Goal: Find specific fact: Find specific page/section

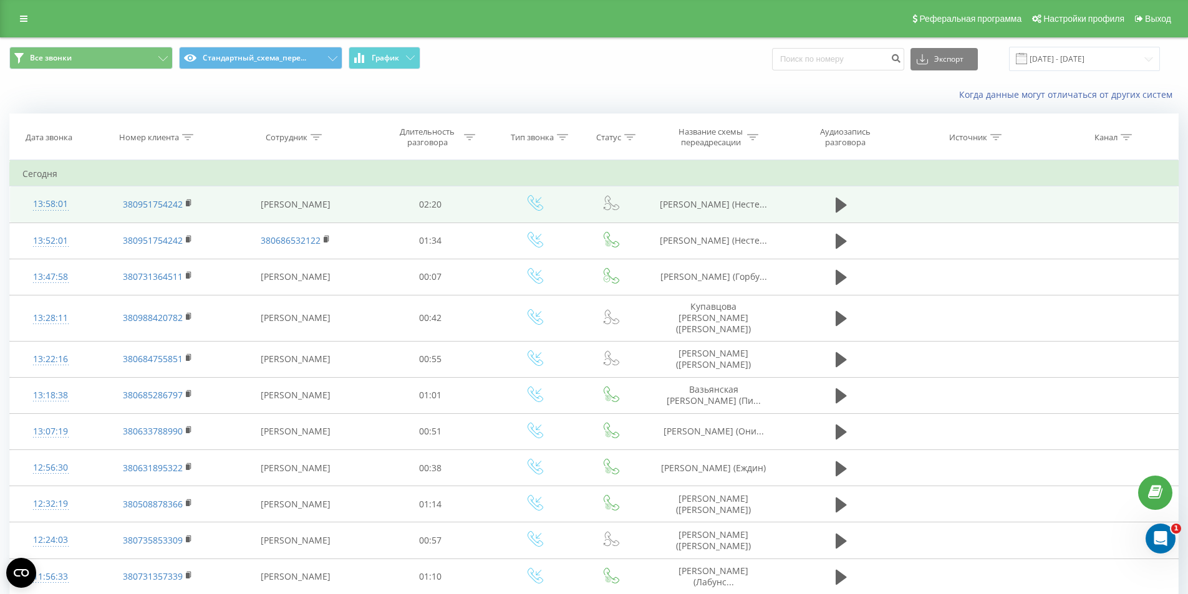
click at [692, 200] on span "[PERSON_NAME] (Несте..." at bounding box center [713, 204] width 107 height 12
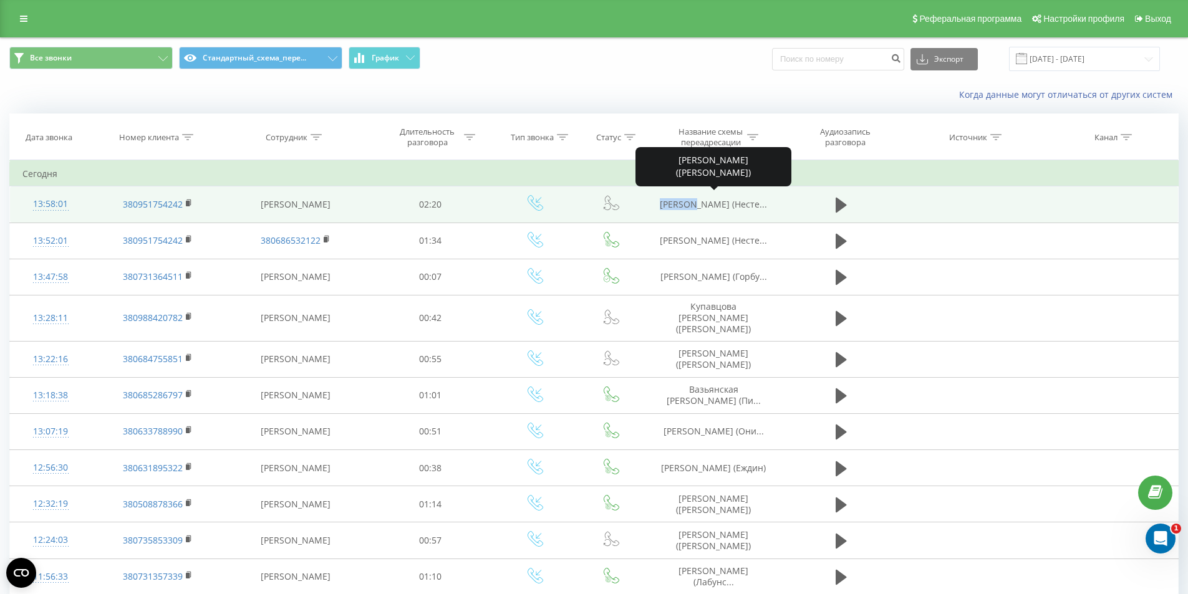
click at [692, 200] on span "Шкурко Владислава (Несте..." at bounding box center [713, 204] width 107 height 12
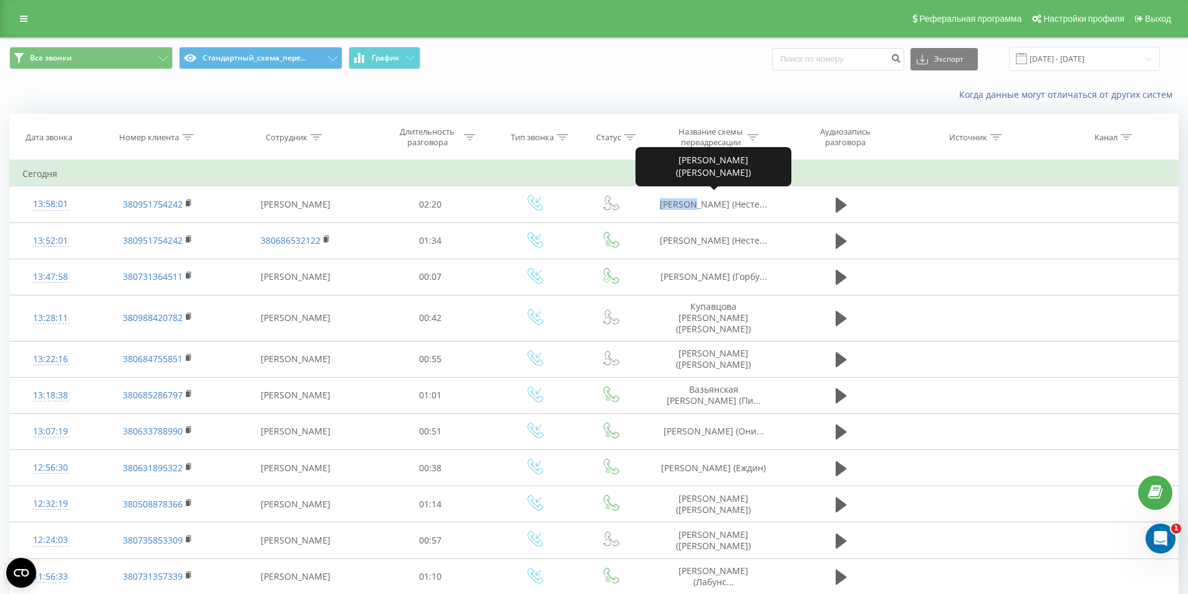
copy span "Шкурко"
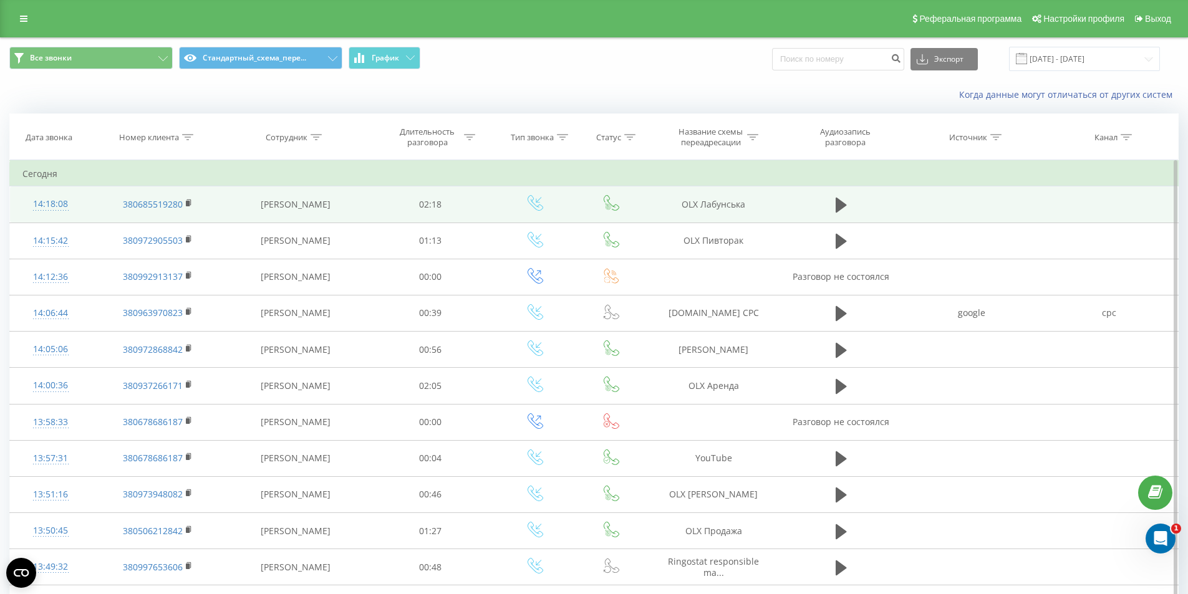
click at [716, 206] on td "ОLX Лабунська" at bounding box center [713, 204] width 133 height 36
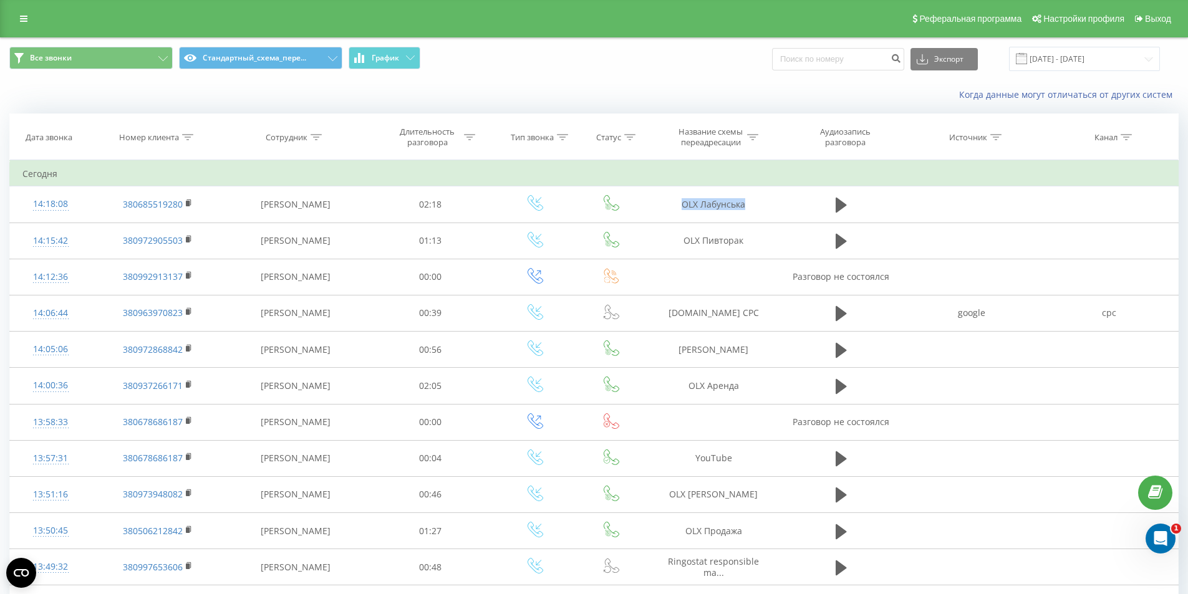
copy tr "ОLX Лабунська"
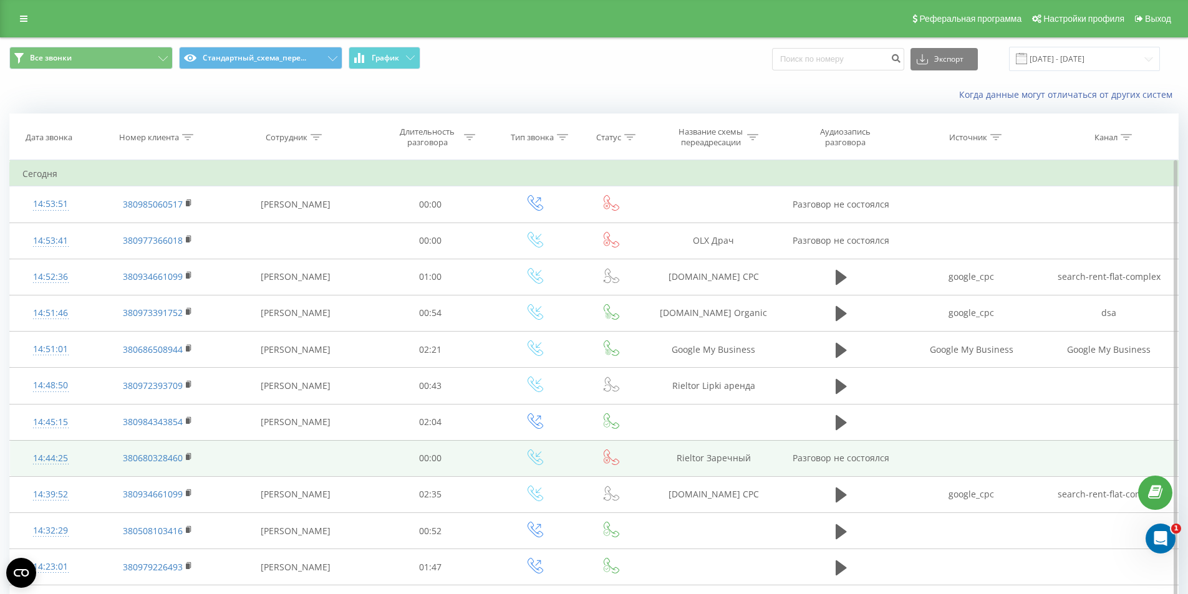
click at [716, 458] on td "Rieltor Заречный" at bounding box center [713, 458] width 133 height 36
copy td "Rieltor Заречный"
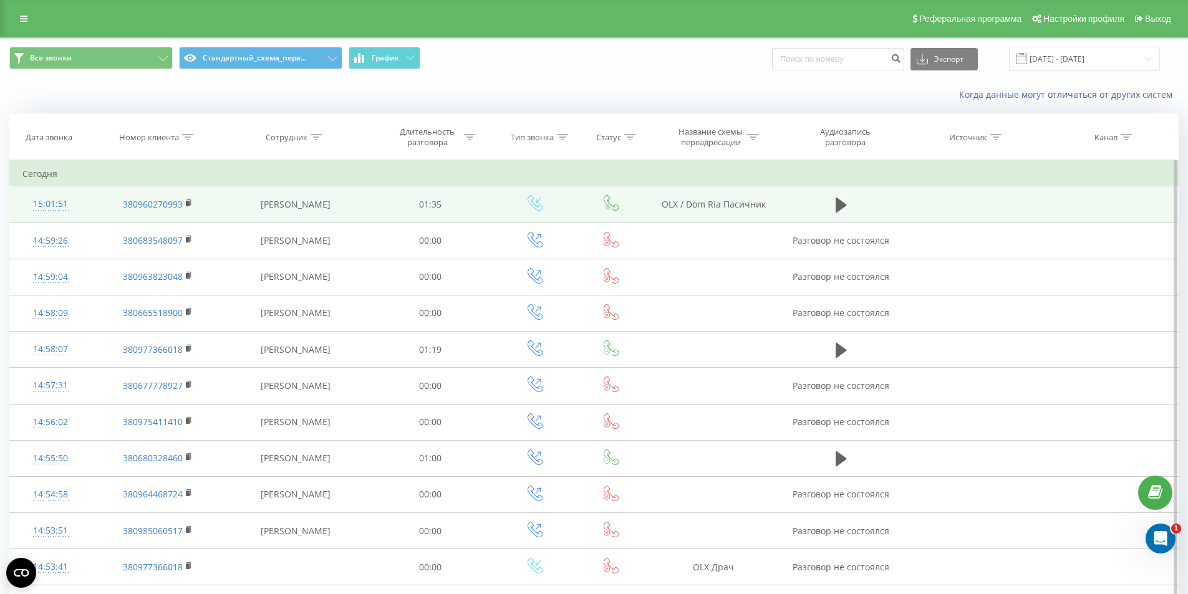
click at [711, 208] on td "ОLX / Dom Ria Пасичник" at bounding box center [713, 204] width 133 height 36
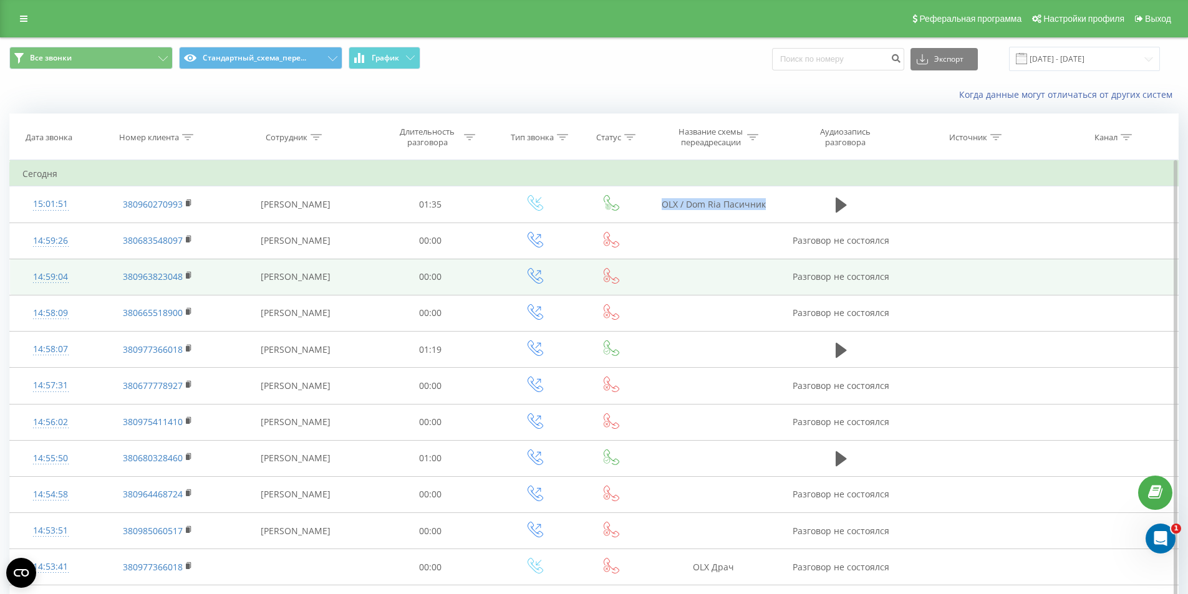
copy tr "ОLX / Dom Ria Пасичник"
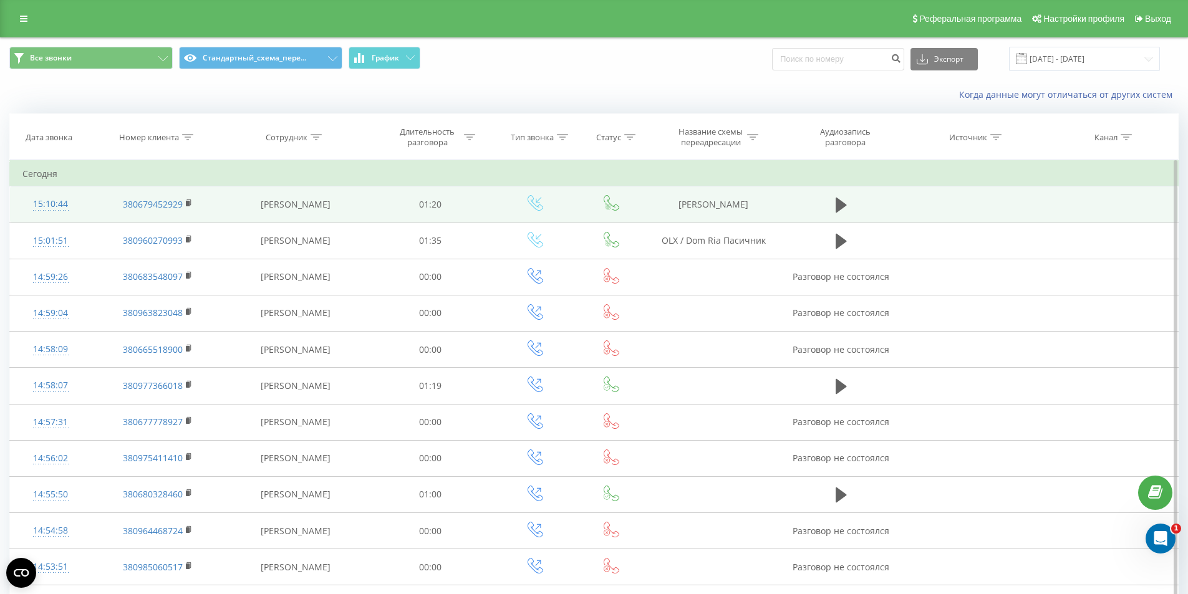
click at [51, 204] on div "15:10:44" at bounding box center [50, 204] width 56 height 24
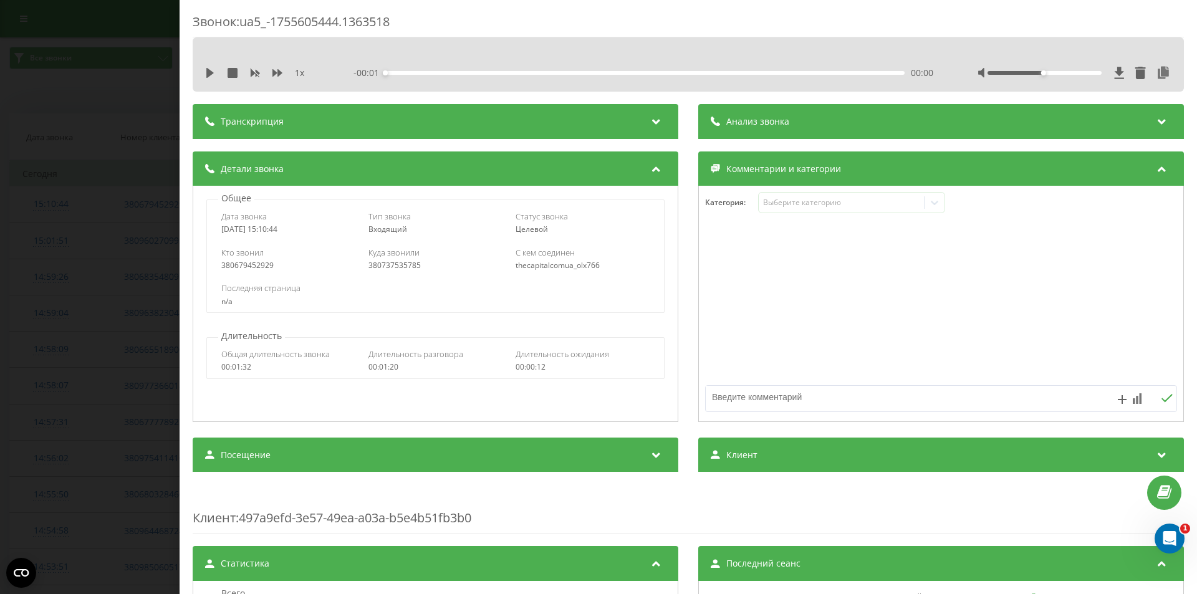
click at [382, 267] on div "380737535785" at bounding box center [435, 265] width 134 height 9
copy div "380737535785"
click at [108, 171] on div "Звонок : ua5_-1755605444.1363518 1 x - 01:21 00:00 00:00 Транскрипция Для анали…" at bounding box center [598, 297] width 1197 height 594
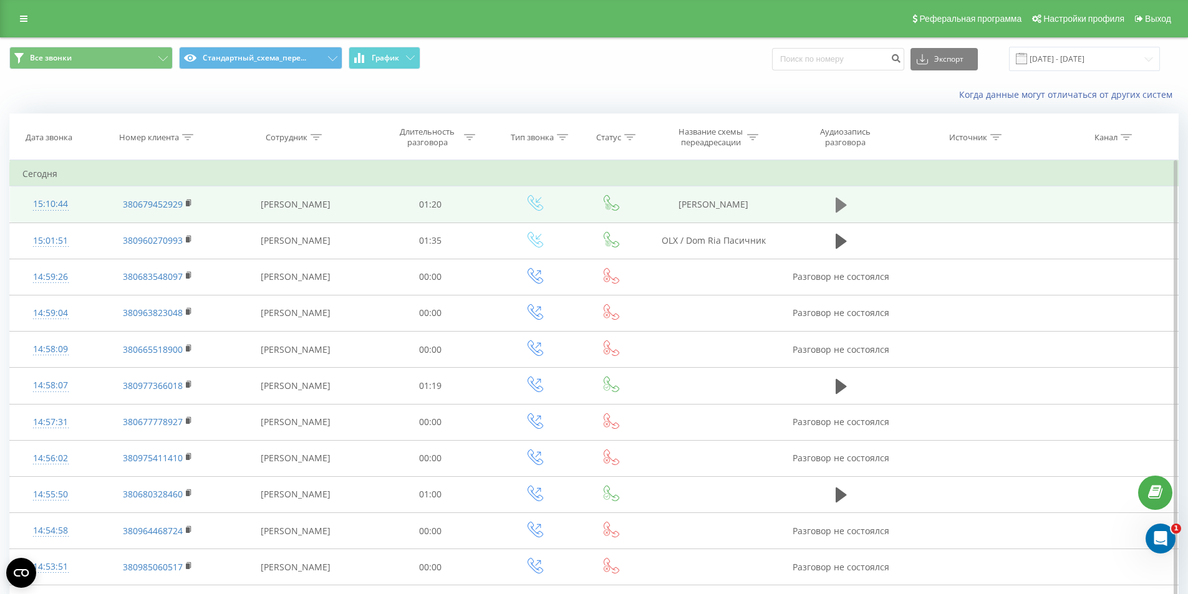
click at [836, 211] on icon at bounding box center [840, 205] width 11 height 15
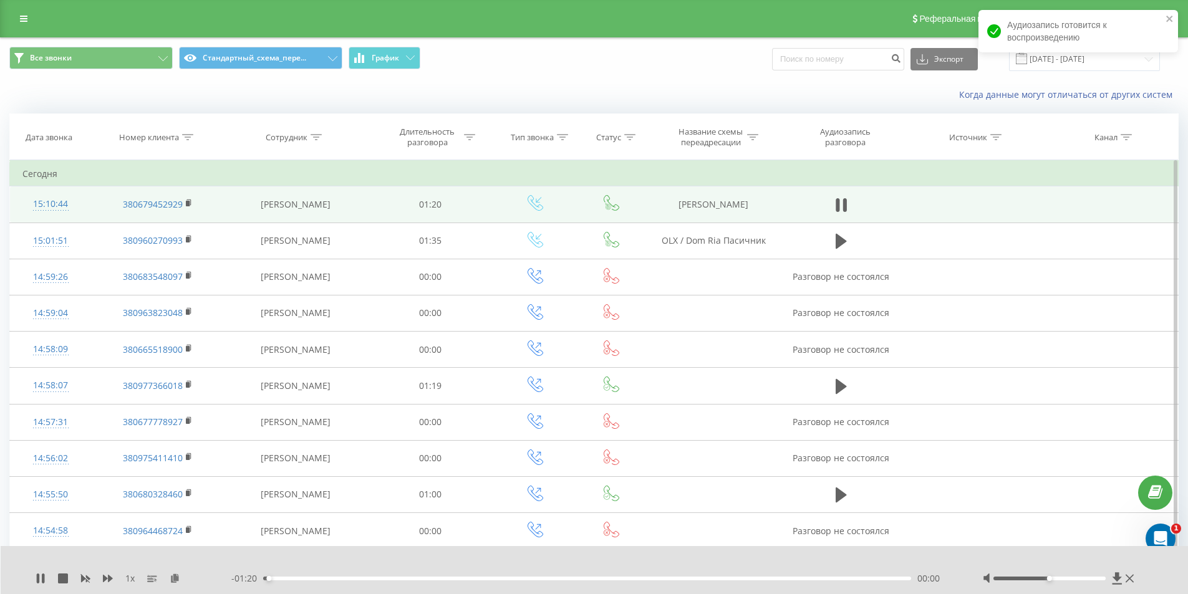
click at [460, 578] on div "00:00" at bounding box center [587, 579] width 648 height 4
click at [509, 579] on div "00:26" at bounding box center [587, 579] width 648 height 4
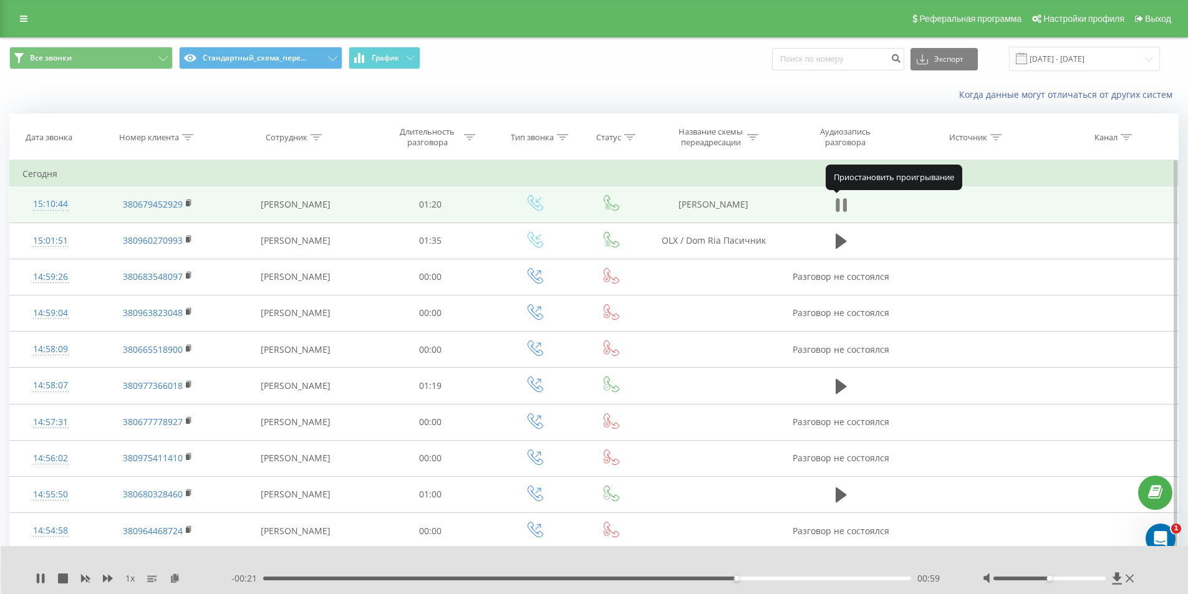
click at [843, 208] on icon at bounding box center [845, 205] width 4 height 14
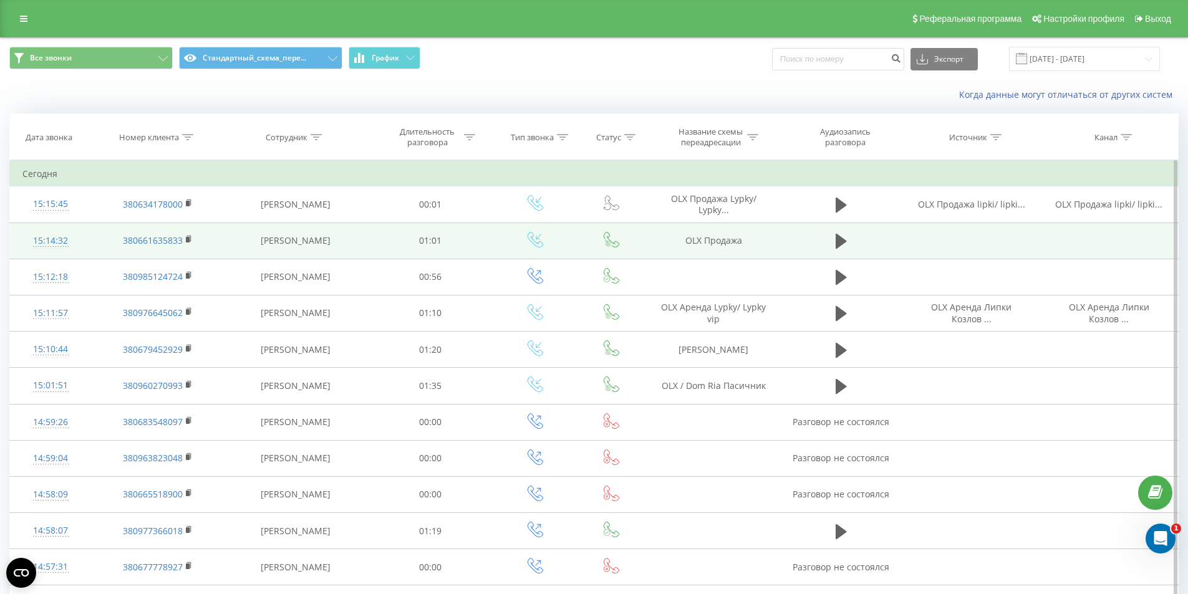
click at [701, 241] on td "OLX Продажа" at bounding box center [713, 241] width 133 height 36
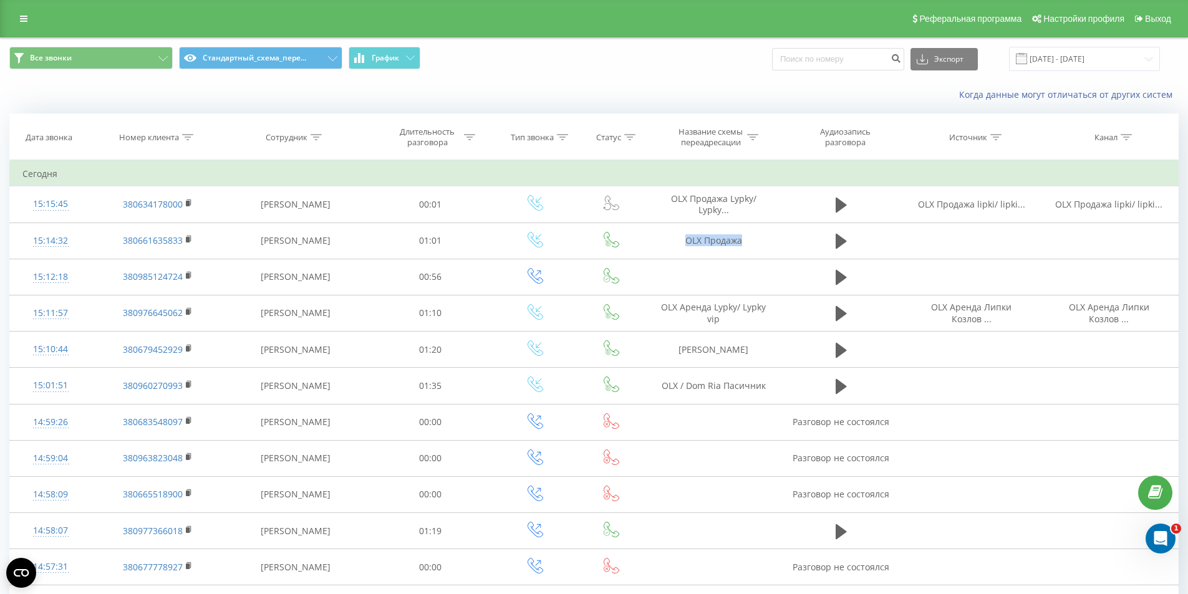
copy tr "OLX Продажа"
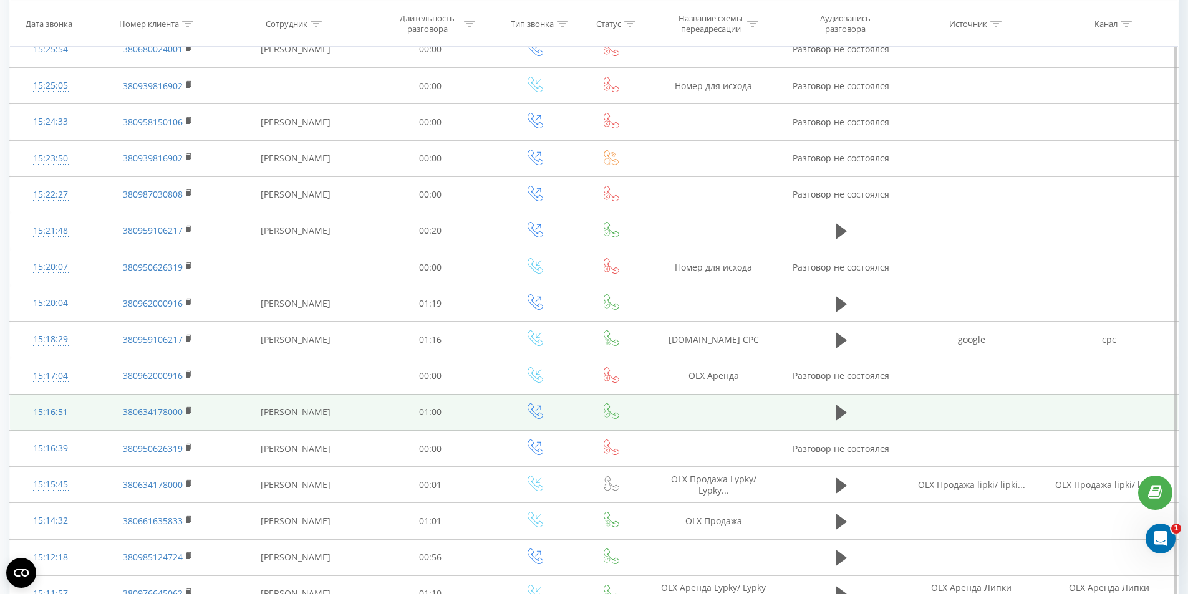
scroll to position [374, 0]
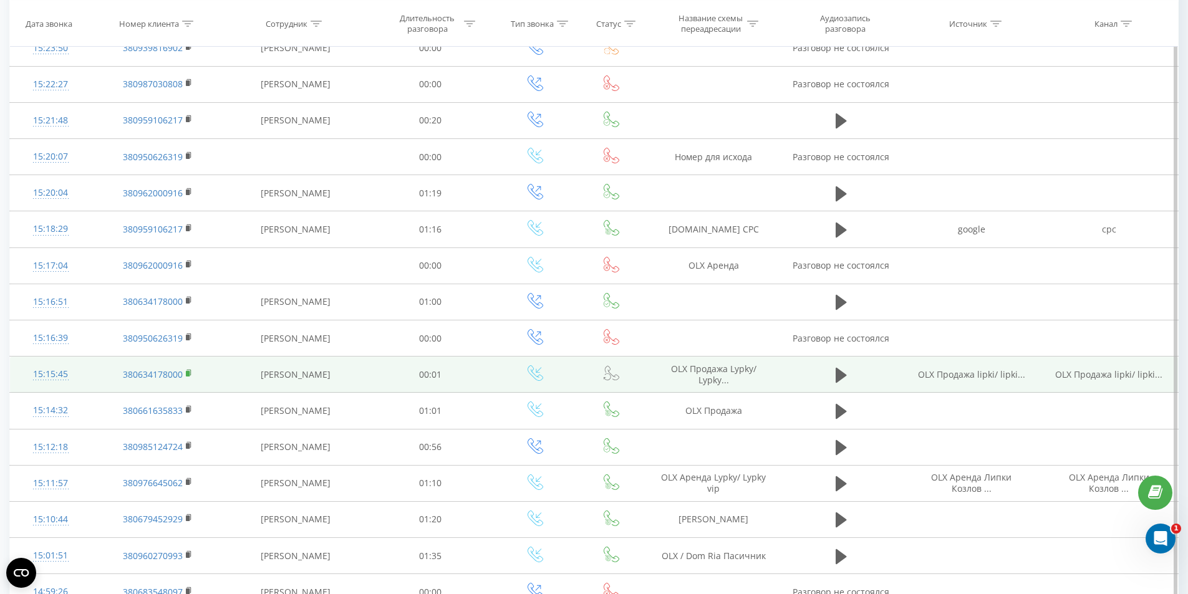
click at [183, 372] on td "380634178000" at bounding box center [157, 375] width 133 height 36
click at [187, 372] on rect at bounding box center [188, 374] width 4 height 6
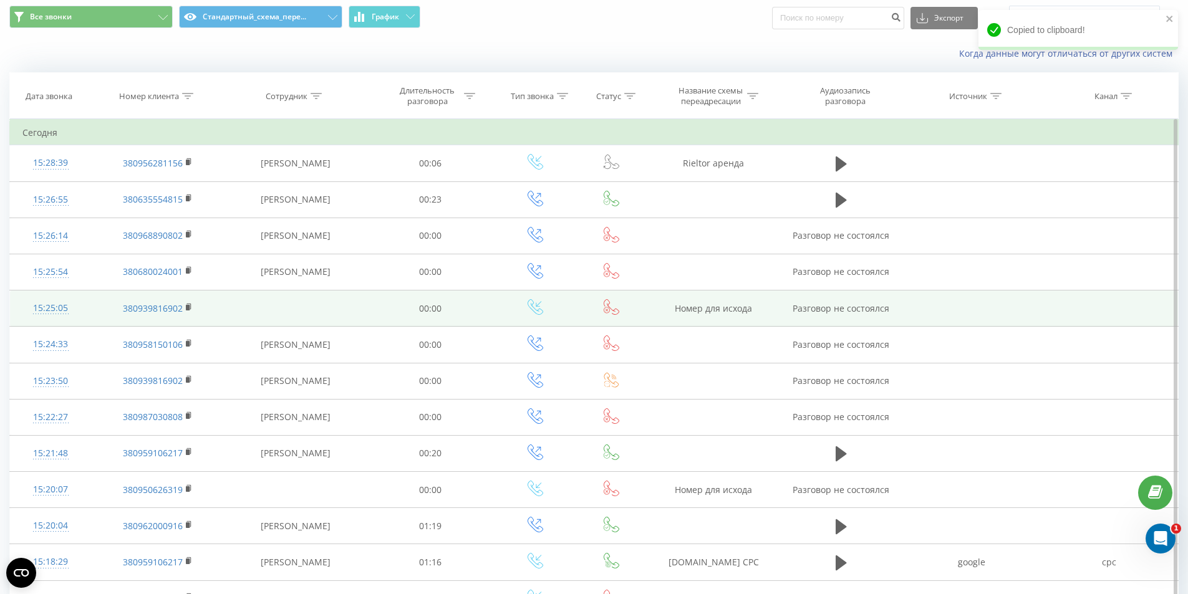
scroll to position [0, 0]
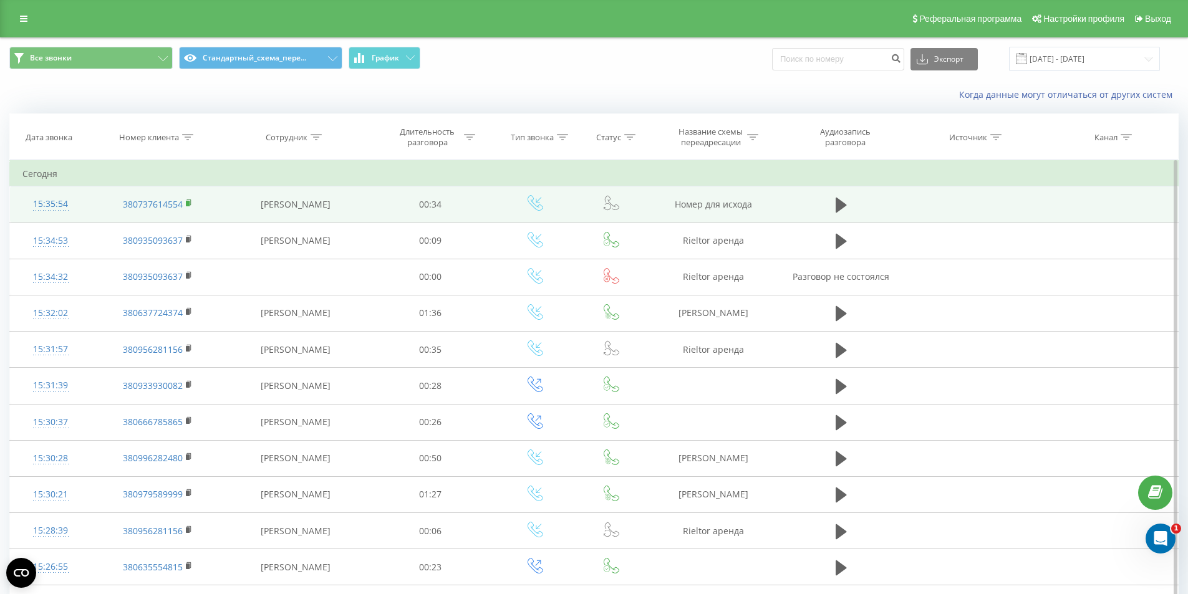
click at [189, 200] on icon at bounding box center [189, 203] width 7 height 9
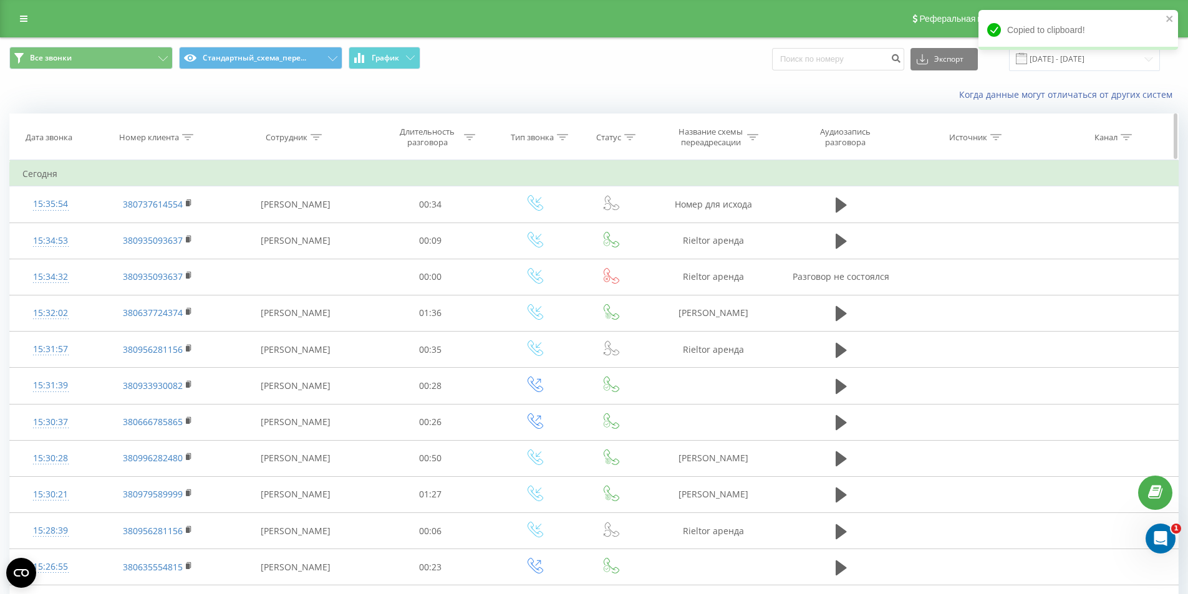
click at [186, 136] on icon at bounding box center [187, 137] width 11 height 6
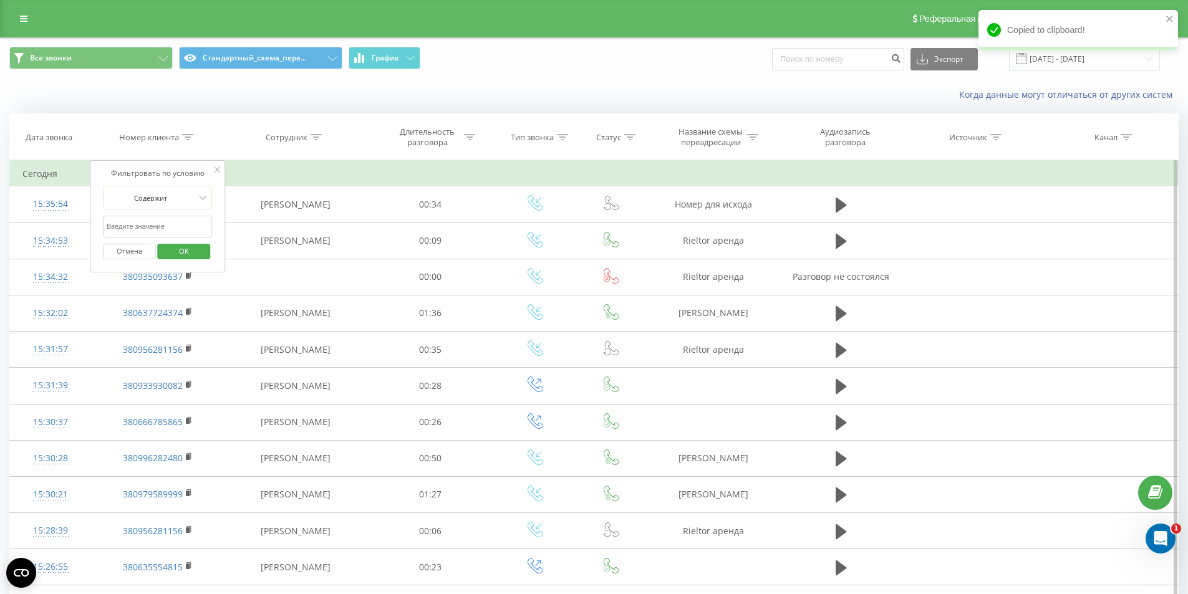
drag, startPoint x: 156, startPoint y: 229, endPoint x: 163, endPoint y: 233, distance: 8.1
click at [156, 229] on input "text" at bounding box center [158, 227] width 110 height 22
paste input "380737614554"
type input "380737614554"
click at [185, 223] on input "380737614554" at bounding box center [158, 227] width 110 height 22
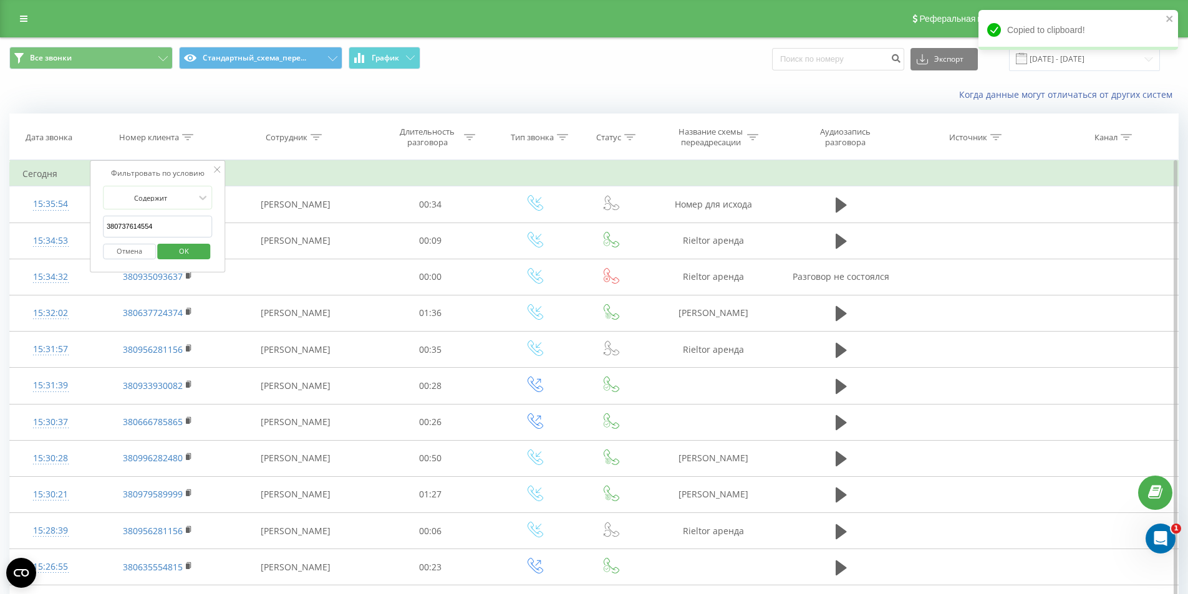
click button "OK" at bounding box center [184, 252] width 53 height 16
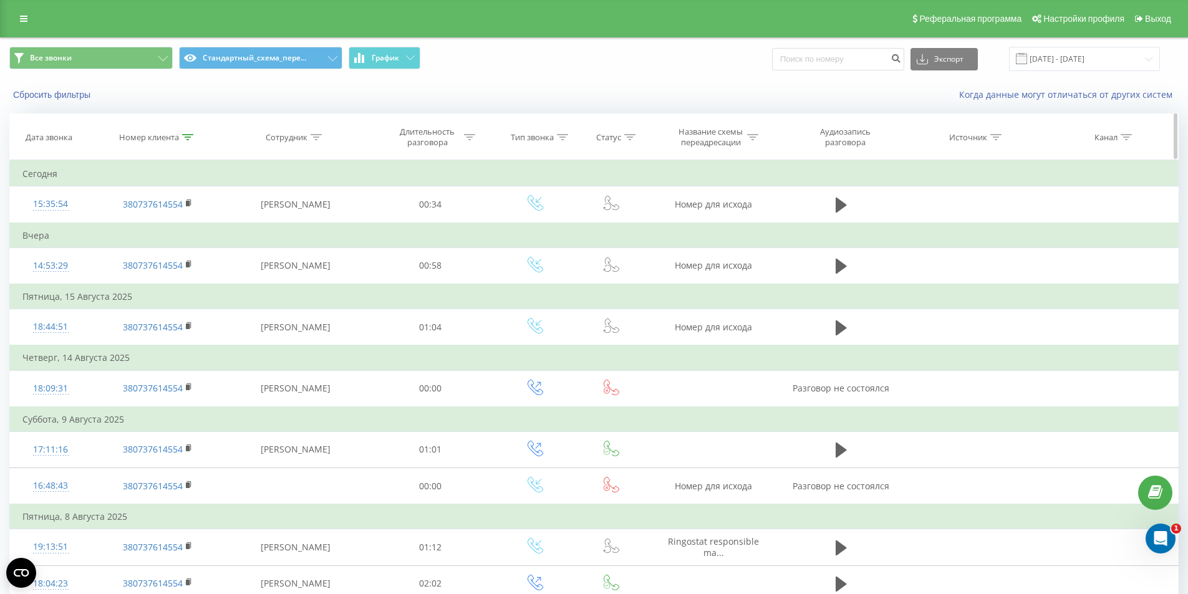
click at [185, 138] on icon at bounding box center [187, 137] width 11 height 6
click at [134, 252] on button "Отмена" at bounding box center [129, 252] width 53 height 16
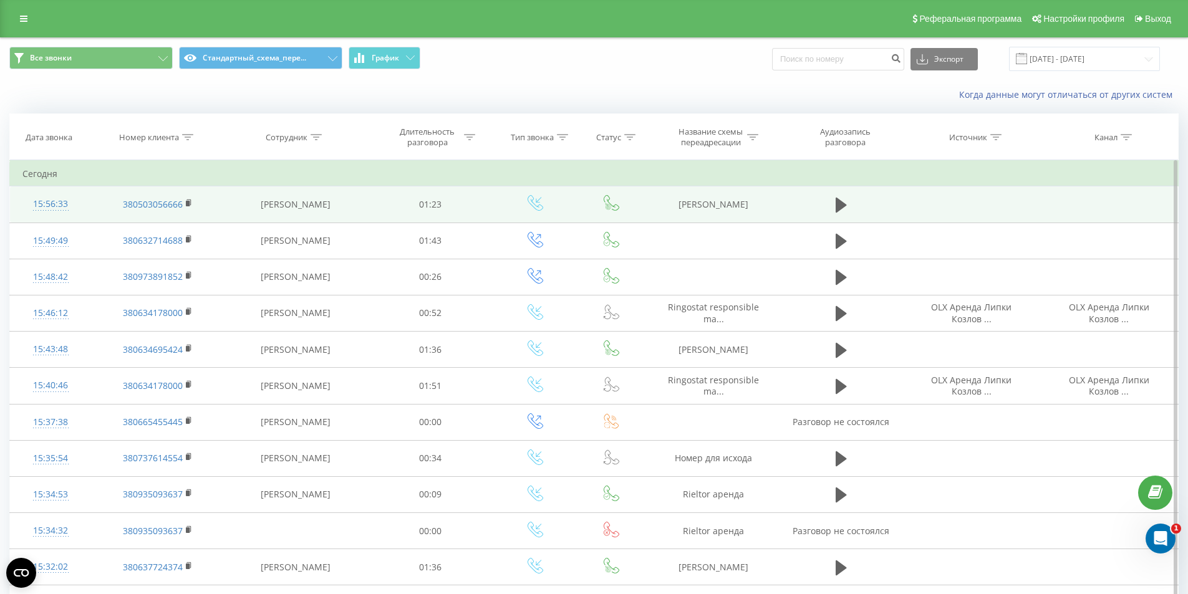
click at [694, 201] on td "[PERSON_NAME]" at bounding box center [713, 204] width 133 height 36
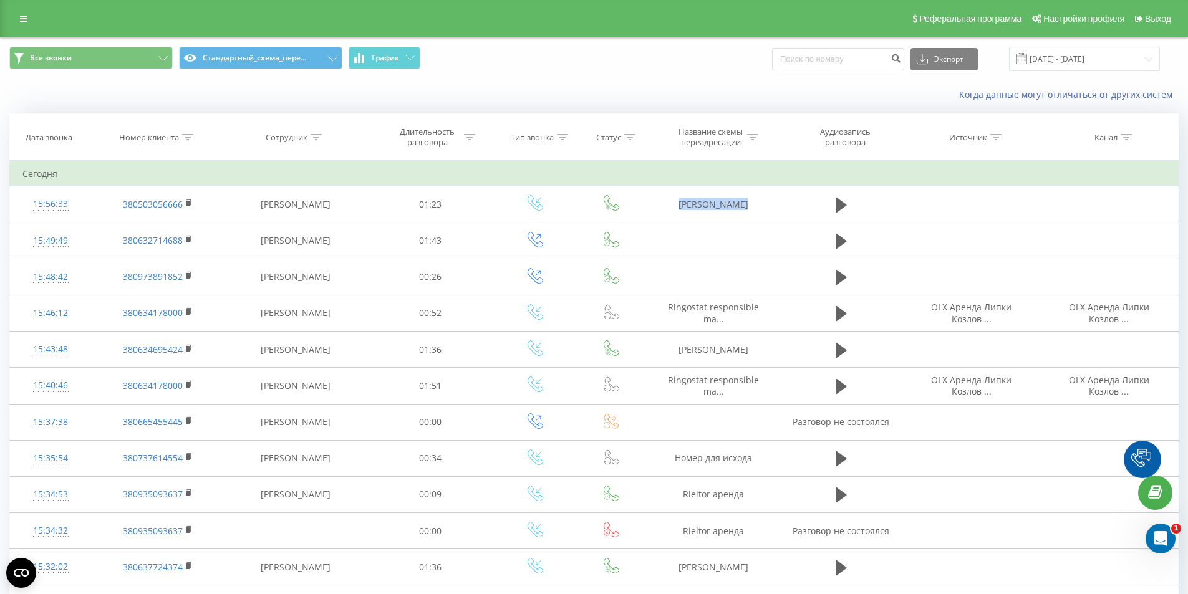
copy tr "[PERSON_NAME]"
